Goal: Task Accomplishment & Management: Manage account settings

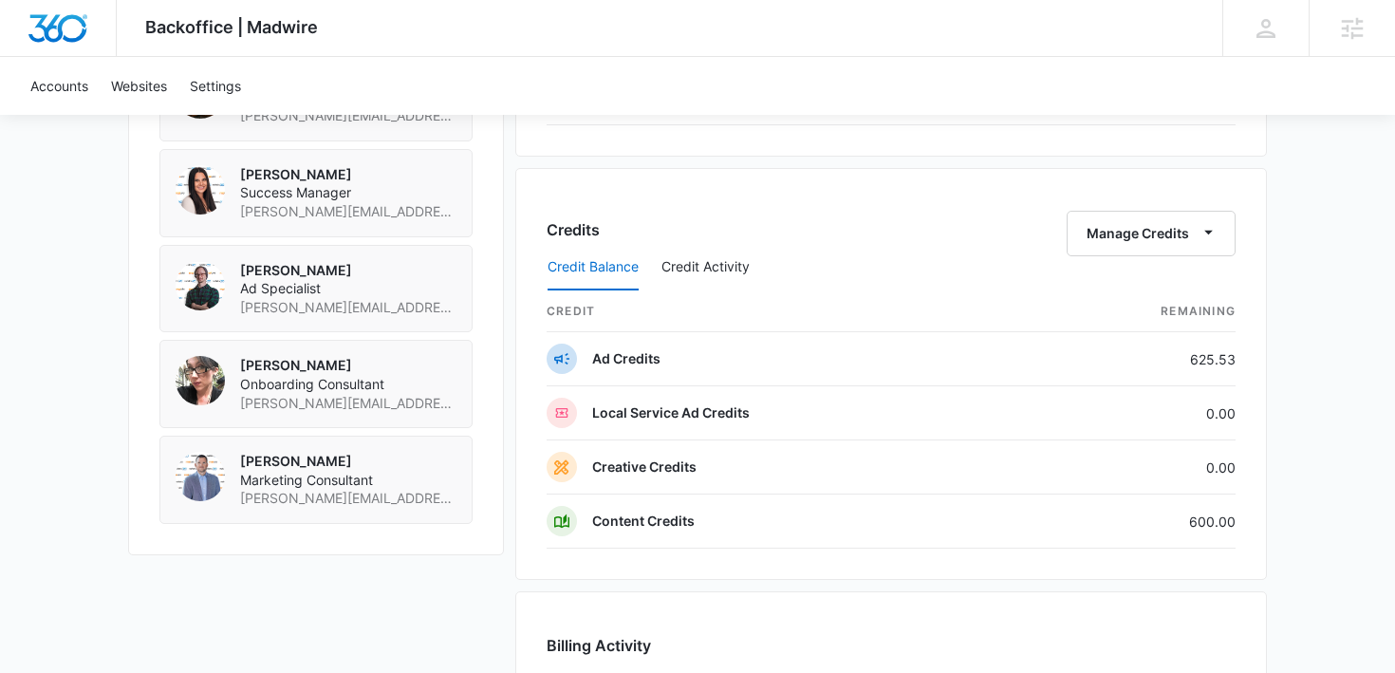
scroll to position [1470, 0]
click at [1139, 229] on button "Manage Credits" at bounding box center [1151, 233] width 169 height 46
click at [1097, 279] on button "Transfer Credits" at bounding box center [1153, 293] width 168 height 28
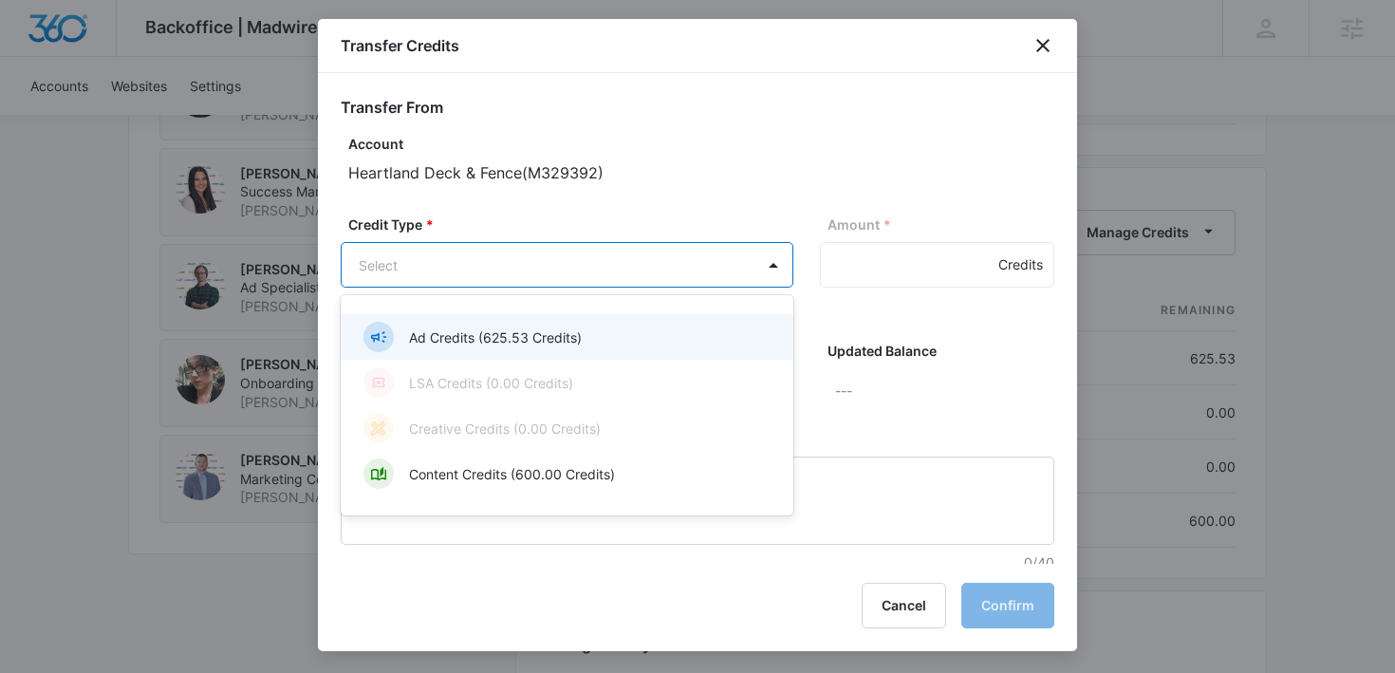
click at [520, 328] on p "Ad Credits (625.53 Credits)" at bounding box center [495, 337] width 173 height 20
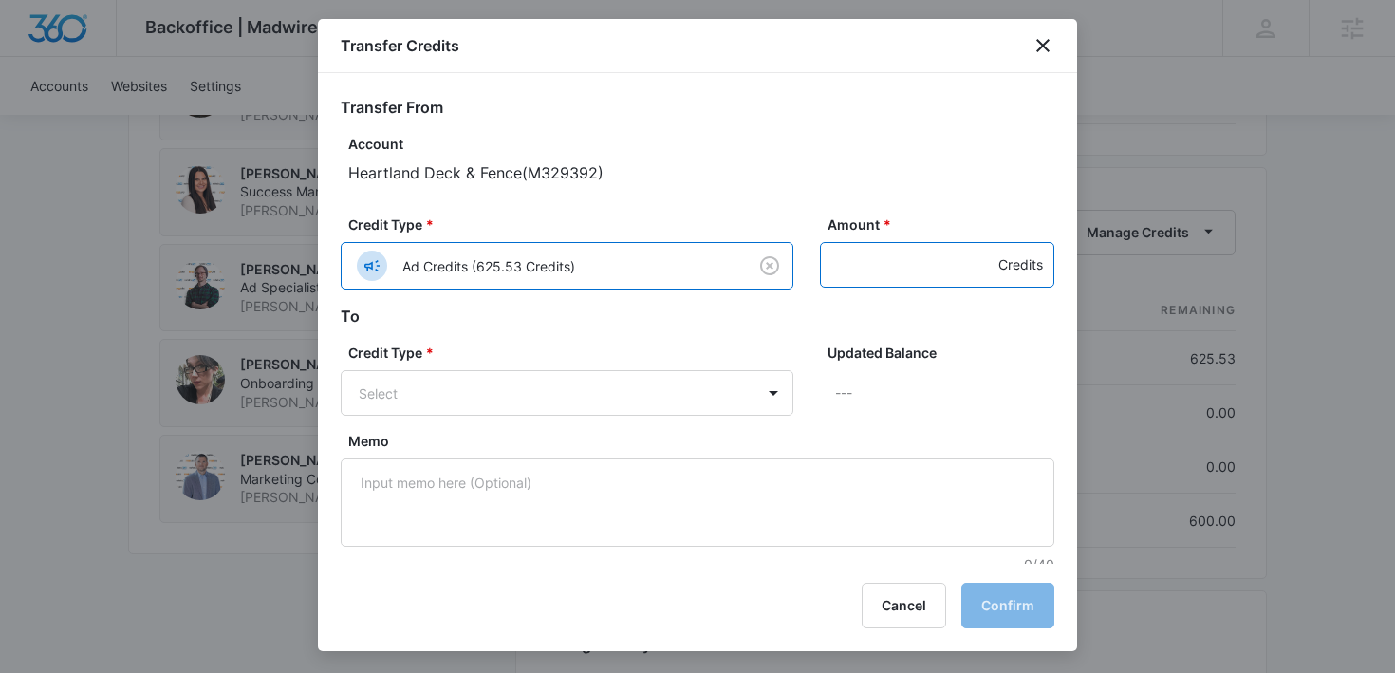
click at [843, 266] on input "Amount *" at bounding box center [937, 265] width 234 height 46
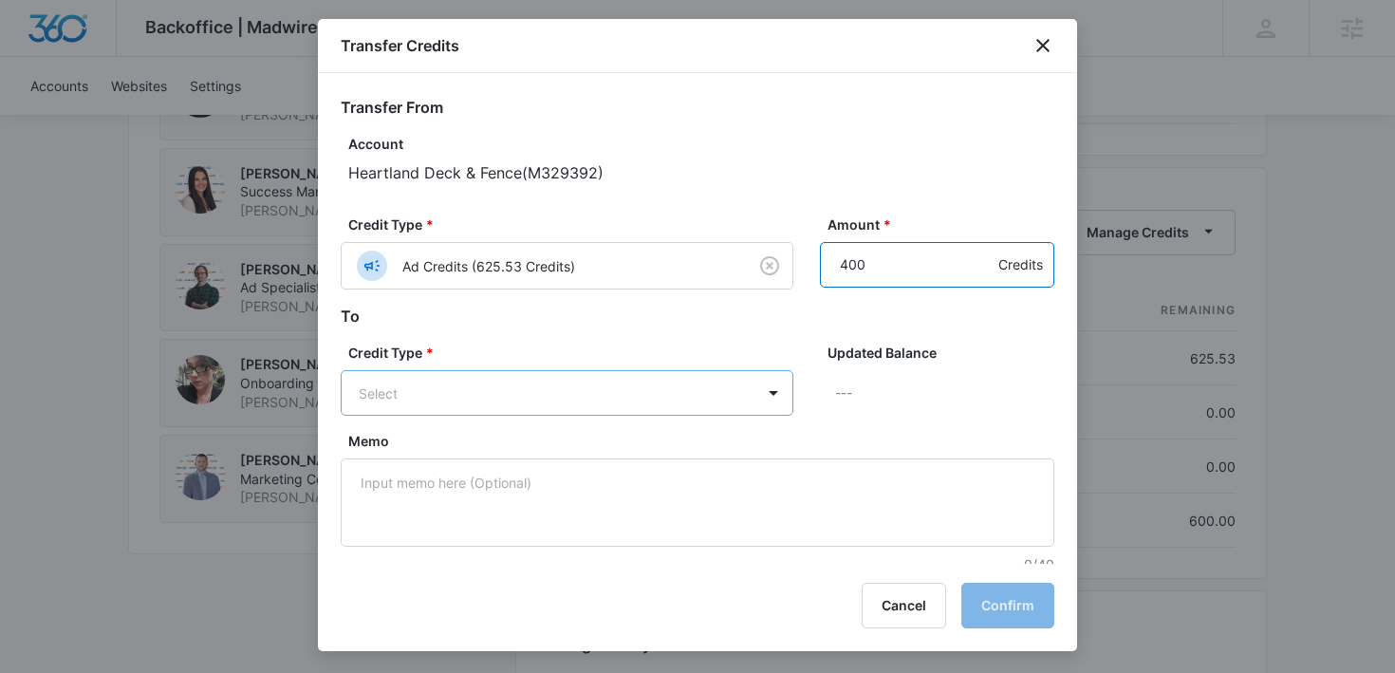
type input "400"
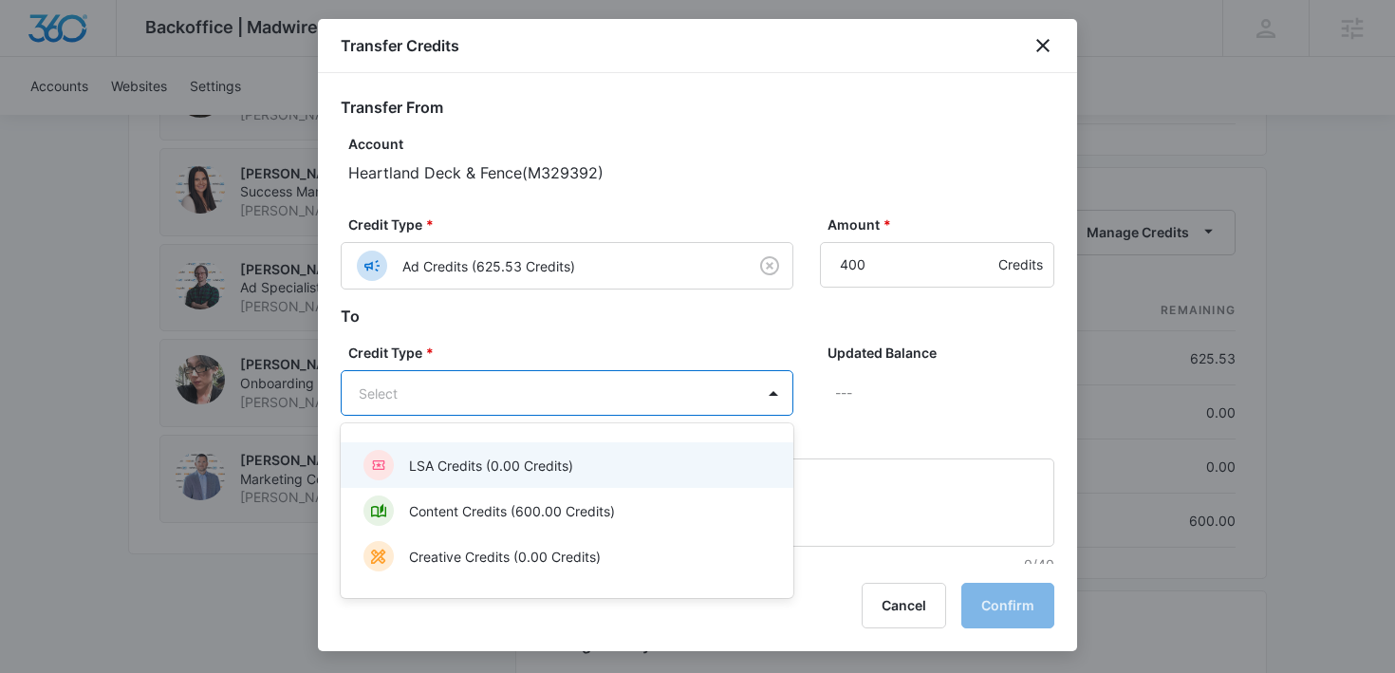
click at [575, 459] on div "LSA Credits (0.00 Credits)" at bounding box center [564, 465] width 403 height 30
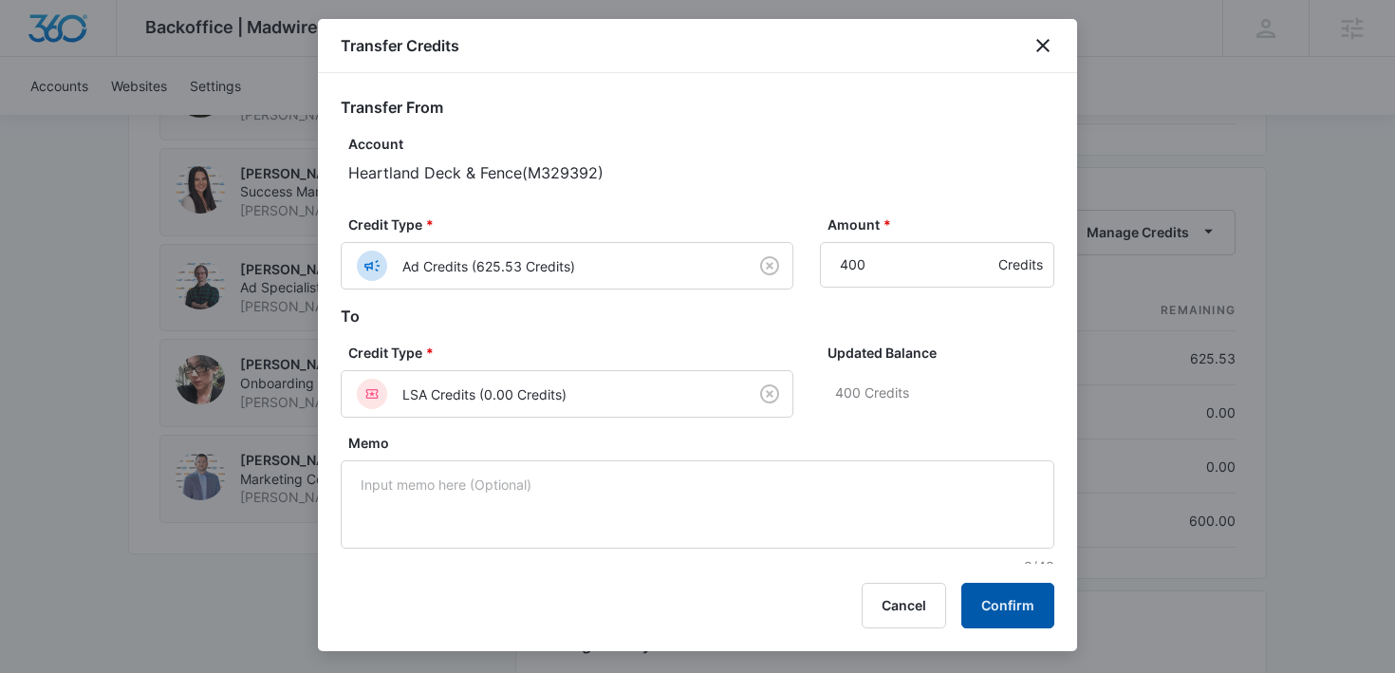
click at [987, 594] on button "Confirm" at bounding box center [1007, 606] width 93 height 46
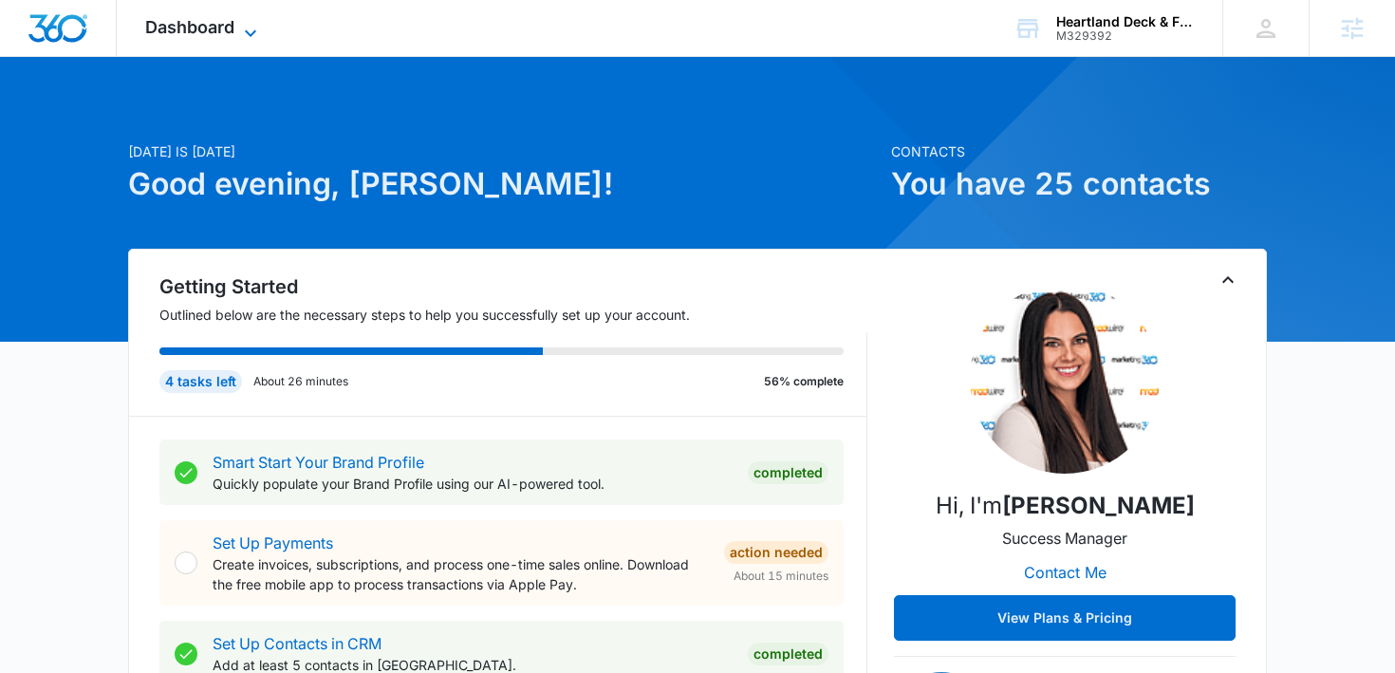
click at [220, 29] on span "Dashboard" at bounding box center [189, 27] width 89 height 20
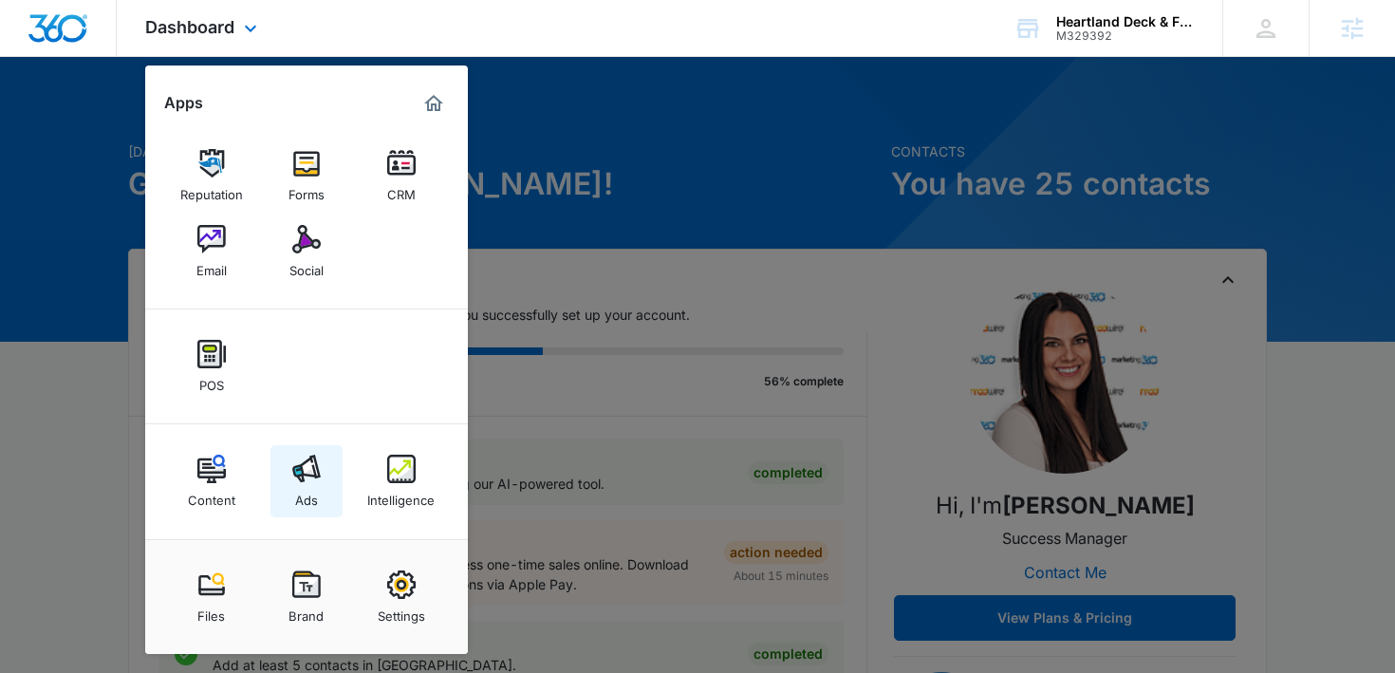
click at [307, 490] on div "Ads" at bounding box center [306, 495] width 23 height 25
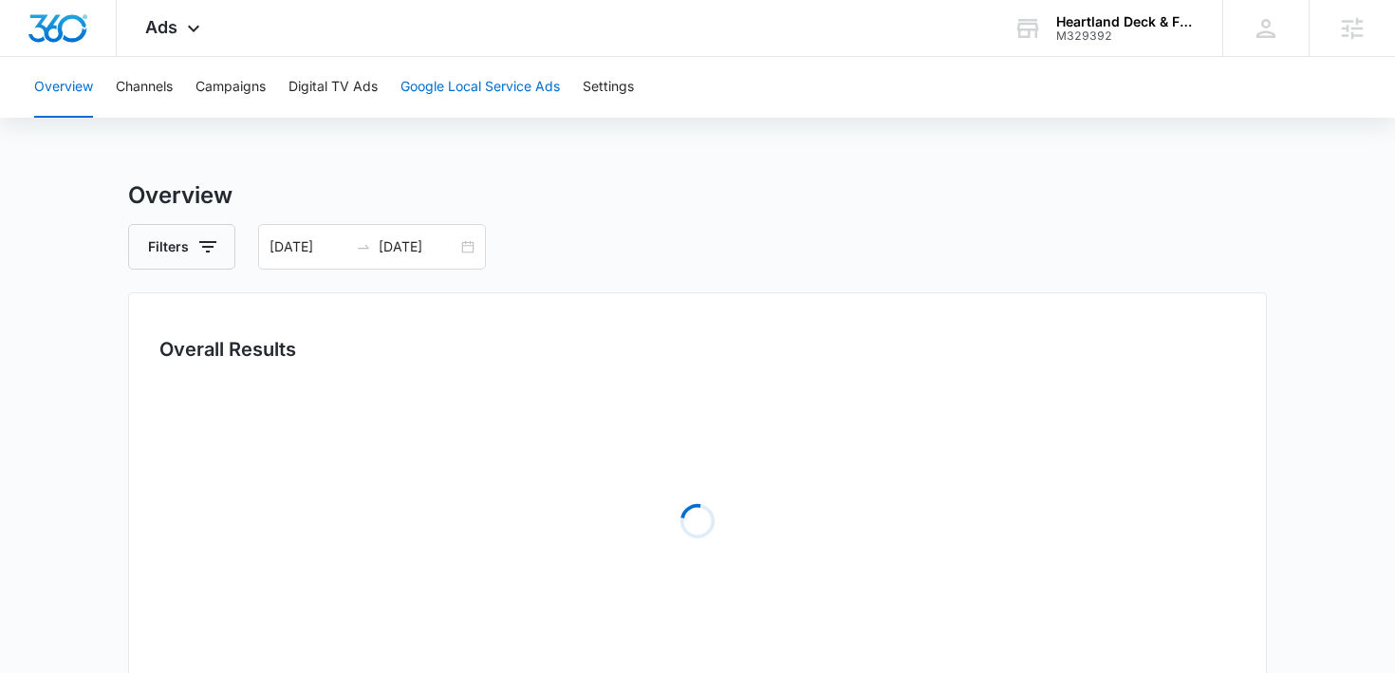
click at [447, 82] on button "Google Local Service Ads" at bounding box center [479, 87] width 159 height 61
